Goal: Task Accomplishment & Management: Manage account settings

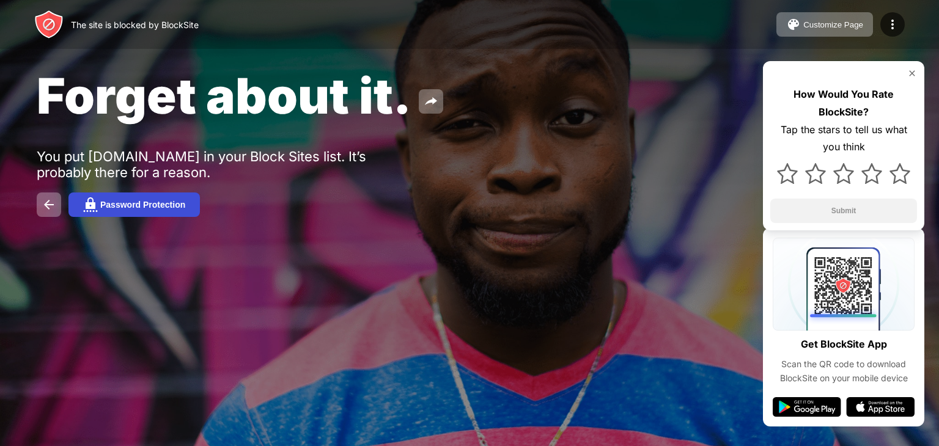
click at [89, 206] on img at bounding box center [90, 204] width 15 height 15
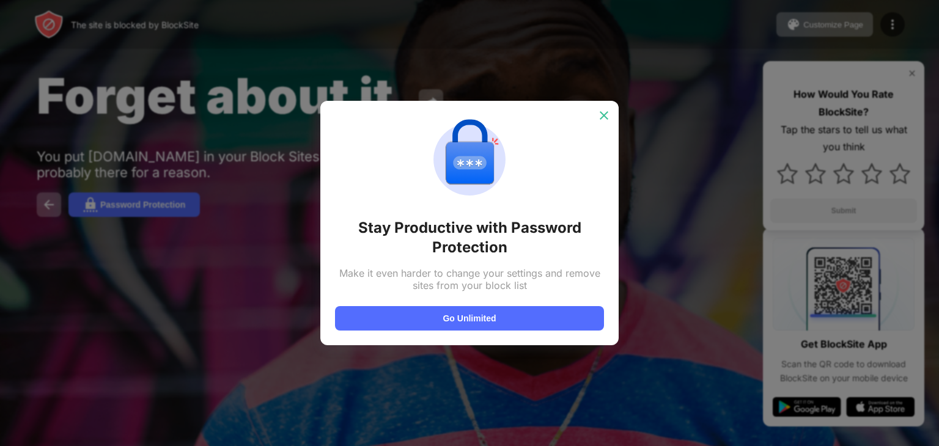
click at [600, 111] on img at bounding box center [604, 115] width 12 height 12
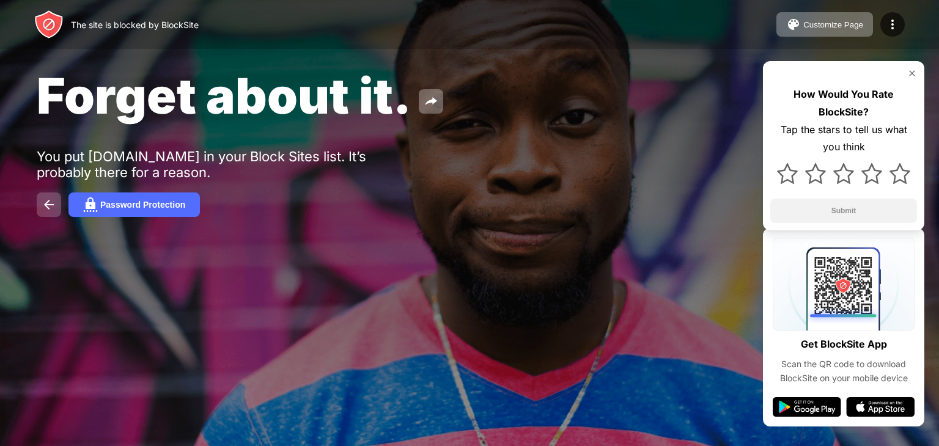
click at [39, 208] on button at bounding box center [49, 205] width 24 height 24
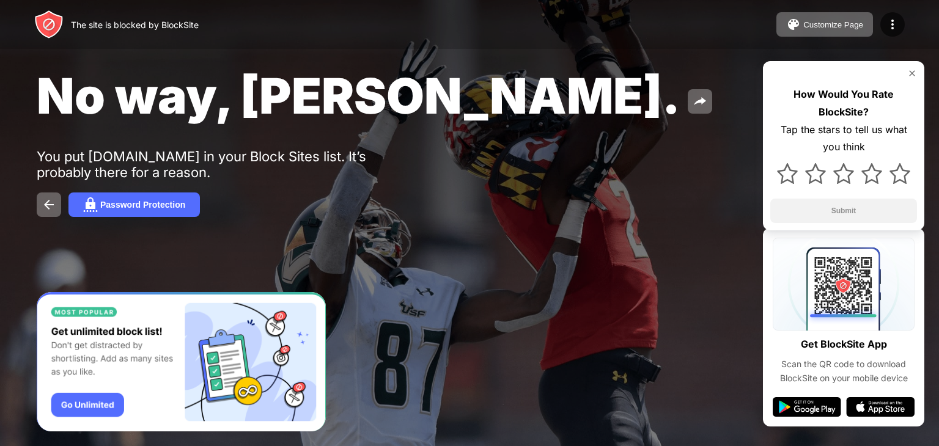
click at [913, 73] on img at bounding box center [912, 73] width 10 height 10
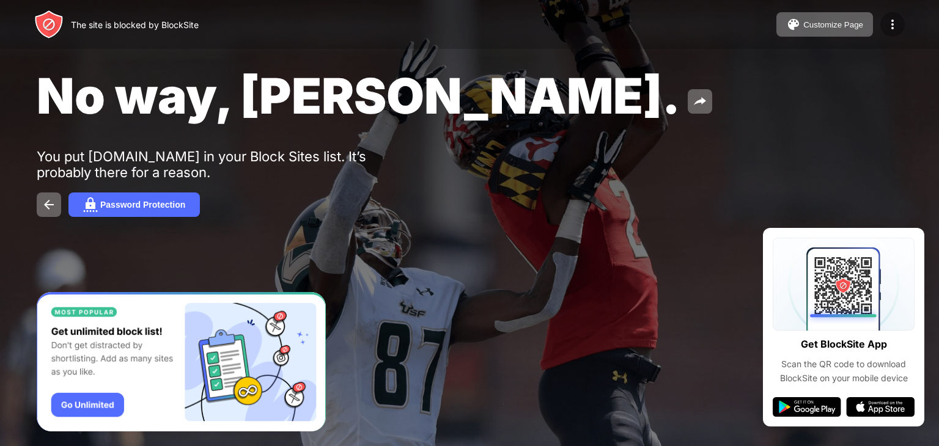
click at [893, 18] on img at bounding box center [892, 24] width 15 height 15
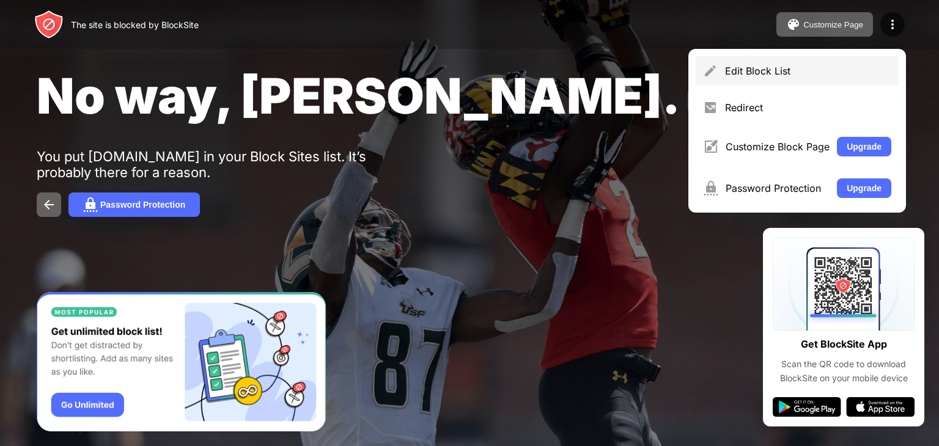
click at [859, 72] on div "Edit Block List" at bounding box center [808, 71] width 166 height 12
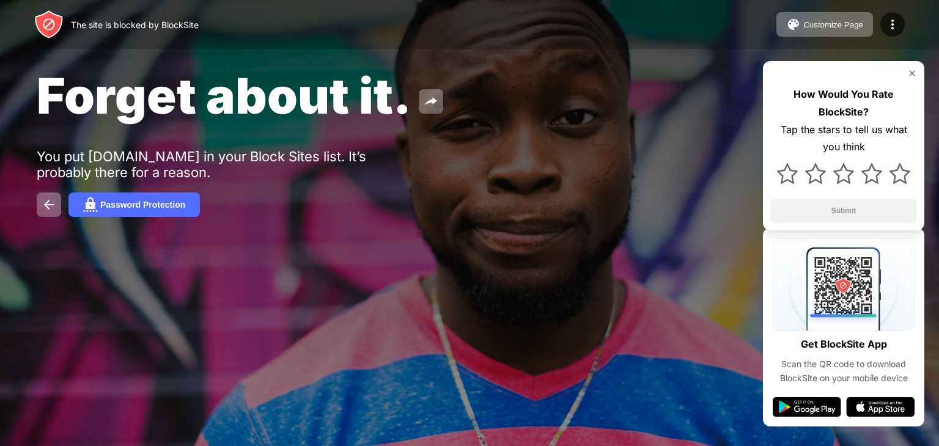
click at [909, 73] on img at bounding box center [912, 73] width 10 height 10
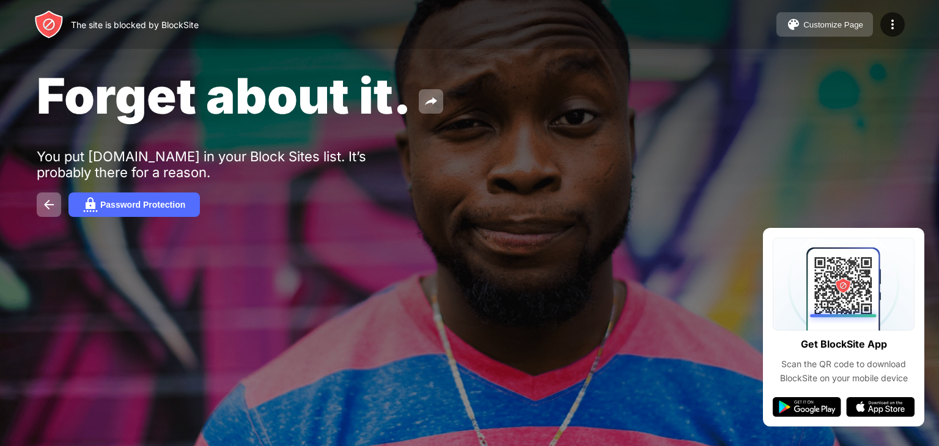
click at [863, 23] on button "Customize Page" at bounding box center [824, 24] width 97 height 24
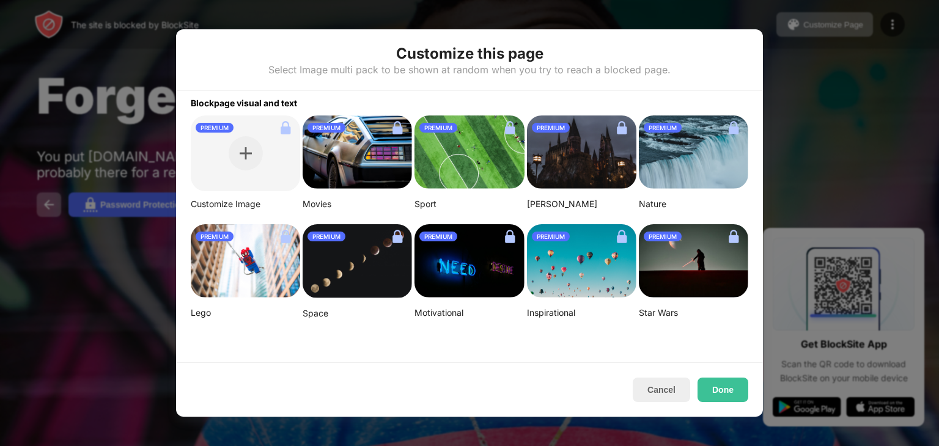
click at [434, 142] on img at bounding box center [468, 152] width 109 height 73
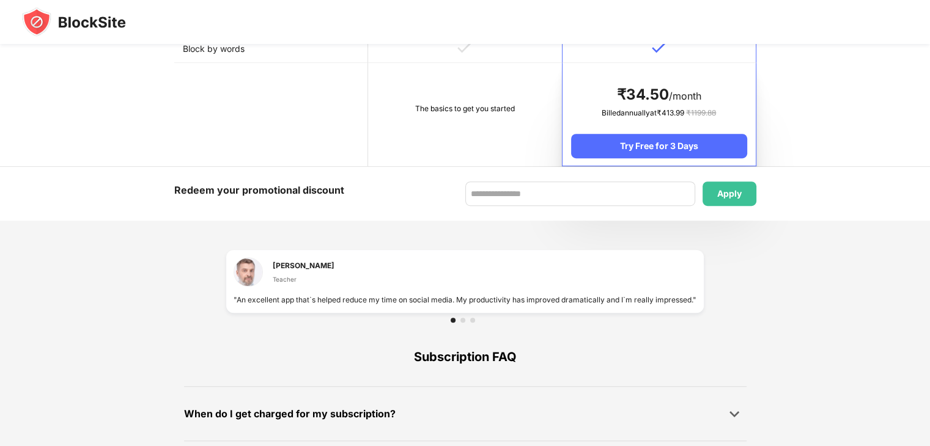
scroll to position [696, 0]
